Goal: Information Seeking & Learning: Learn about a topic

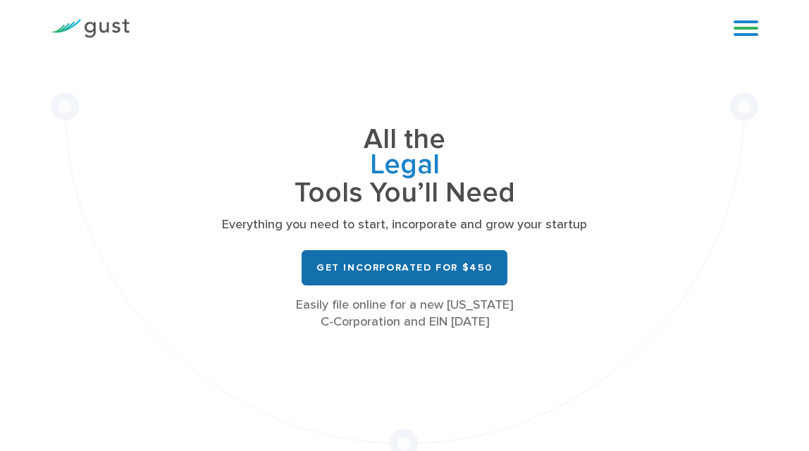
click at [450, 275] on link "Get Incorporated for $450" at bounding box center [405, 267] width 206 height 35
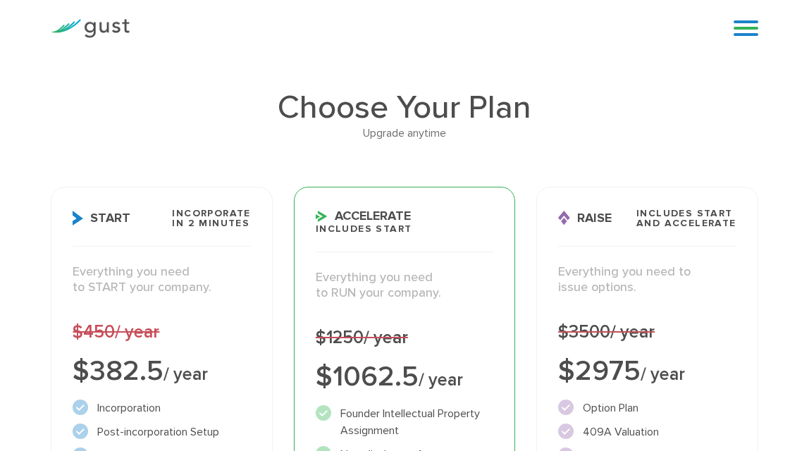
click at [743, 29] on link at bounding box center [745, 28] width 25 height 21
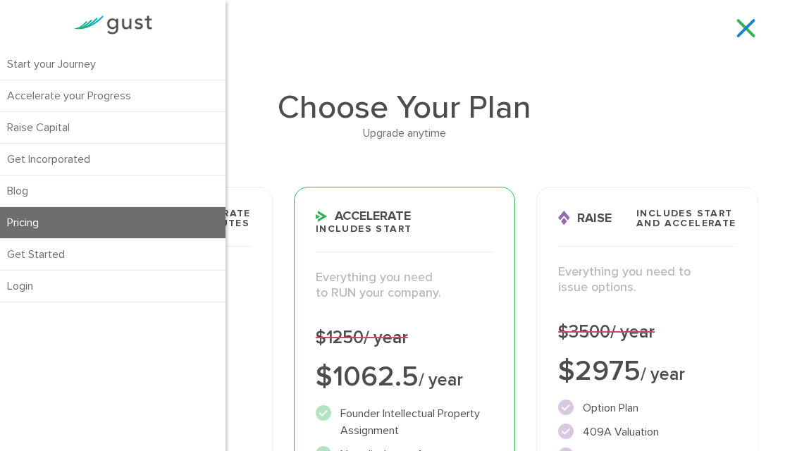
click at [364, 26] on div "Start your Journey Accelerate your Progress Raise Capital Get Incorporated" at bounding box center [425, 28] width 571 height 21
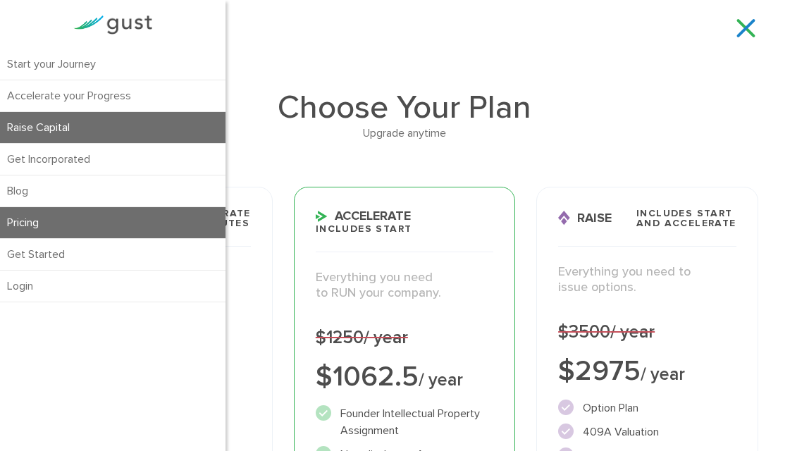
click at [68, 115] on link "Raise Capital" at bounding box center [112, 127] width 225 height 31
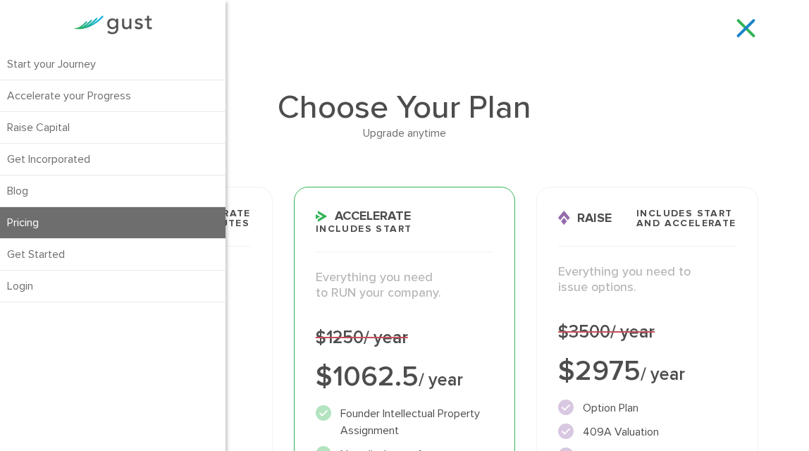
click at [294, 47] on div "Start your Journey Accelerate your Progress Raise Capital Get Incorporated Blog…" at bounding box center [404, 28] width 728 height 56
click at [57, 217] on link "Pricing" at bounding box center [112, 222] width 225 height 31
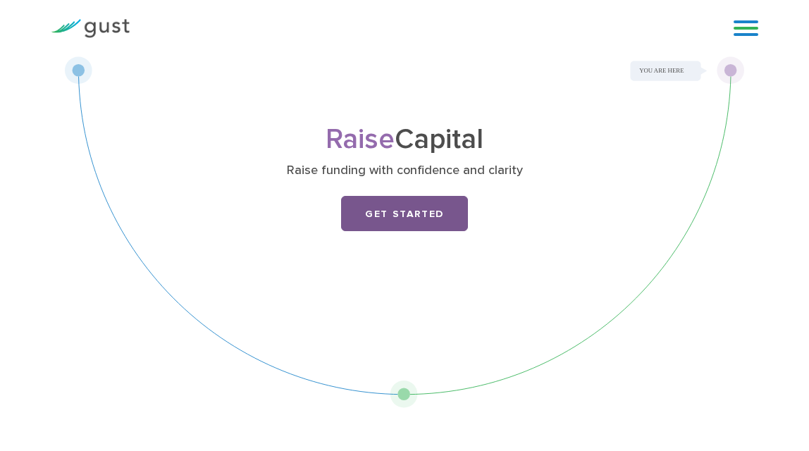
click at [384, 207] on link "Get Started" at bounding box center [404, 213] width 127 height 35
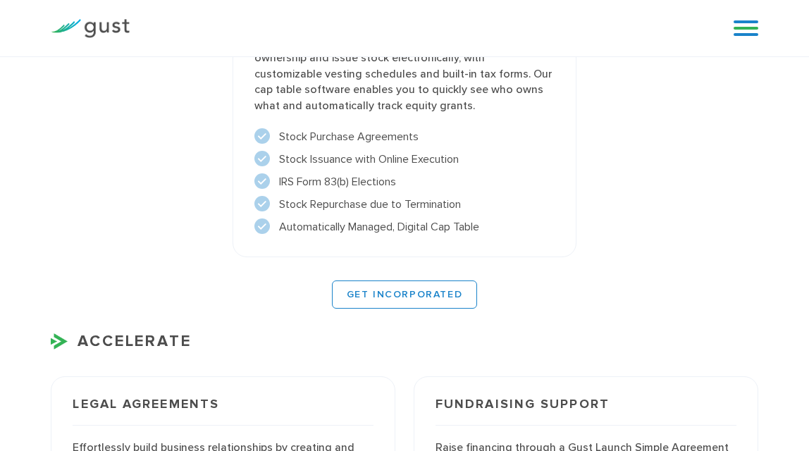
scroll to position [1373, 0]
